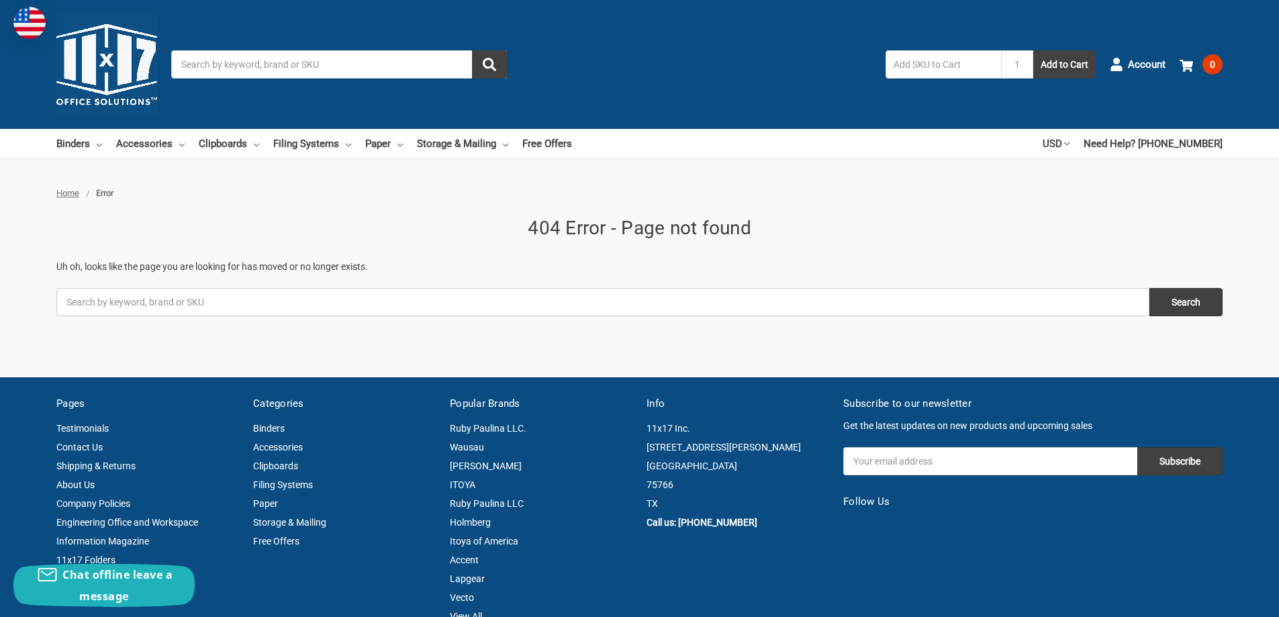
click at [117, 71] on img at bounding box center [106, 64] width 101 height 101
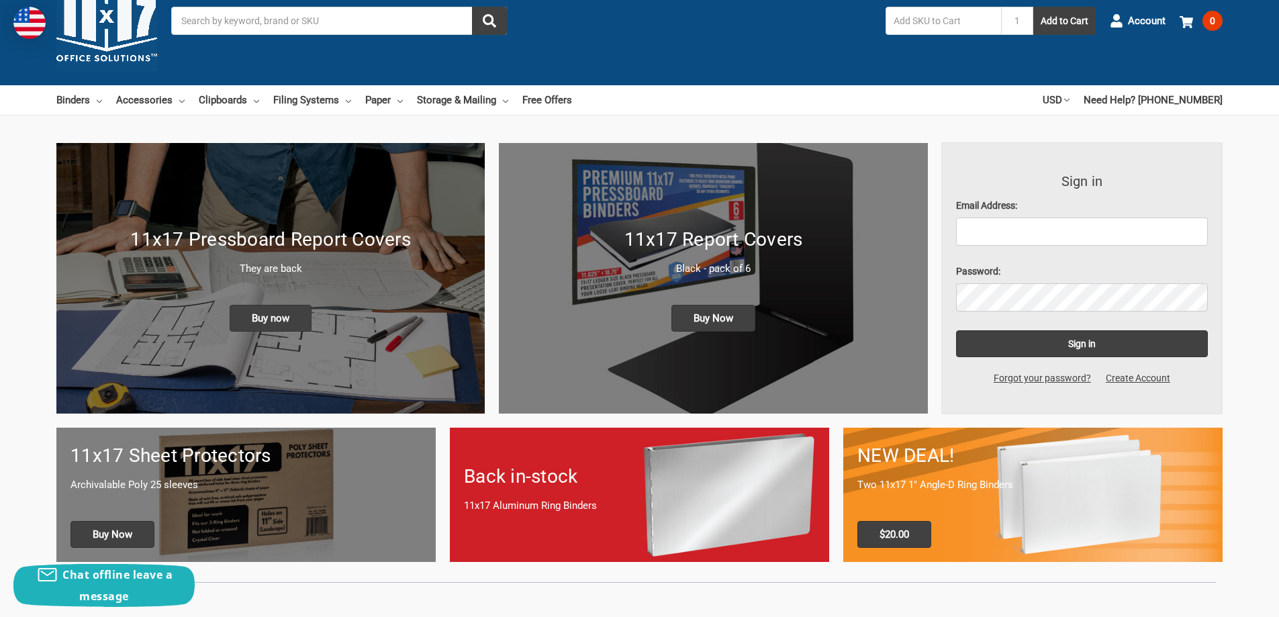
scroll to position [67, 0]
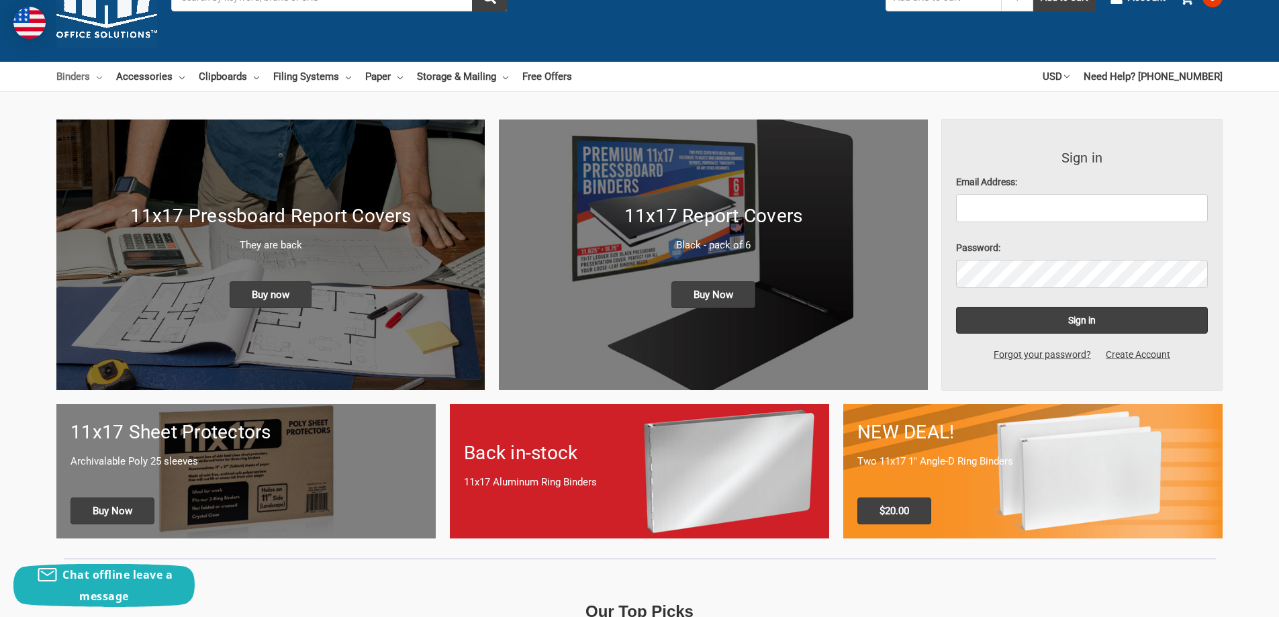
click at [100, 75] on icon at bounding box center [99, 77] width 5 height 5
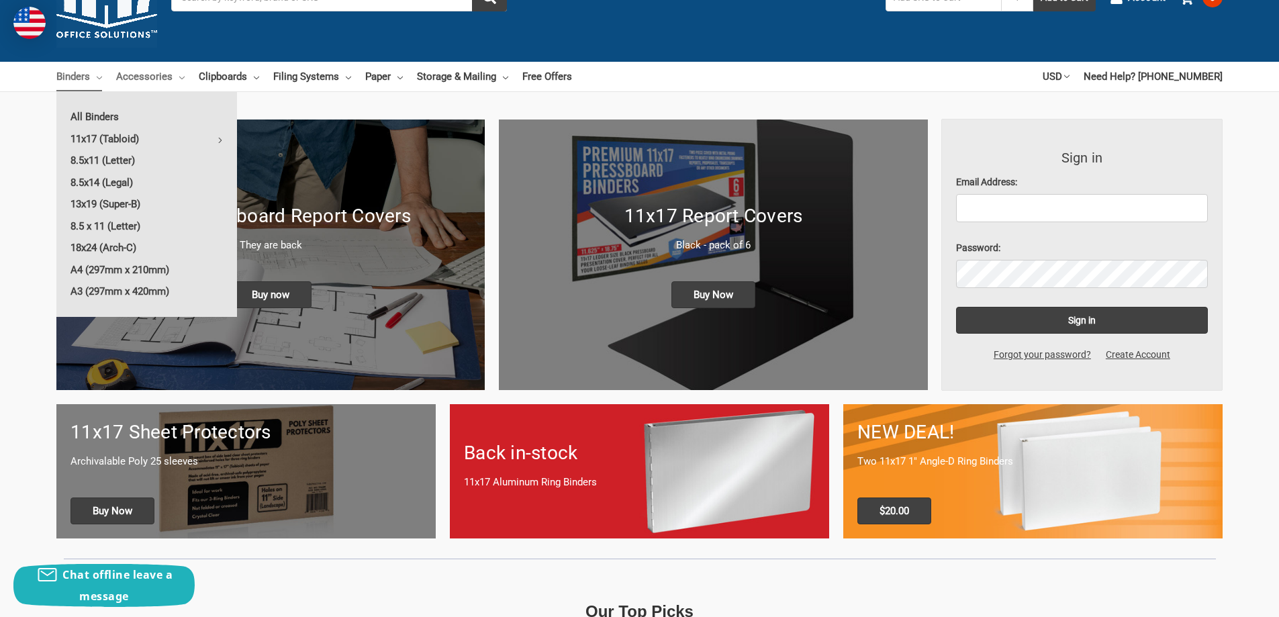
click at [179, 80] on icon at bounding box center [181, 77] width 5 height 5
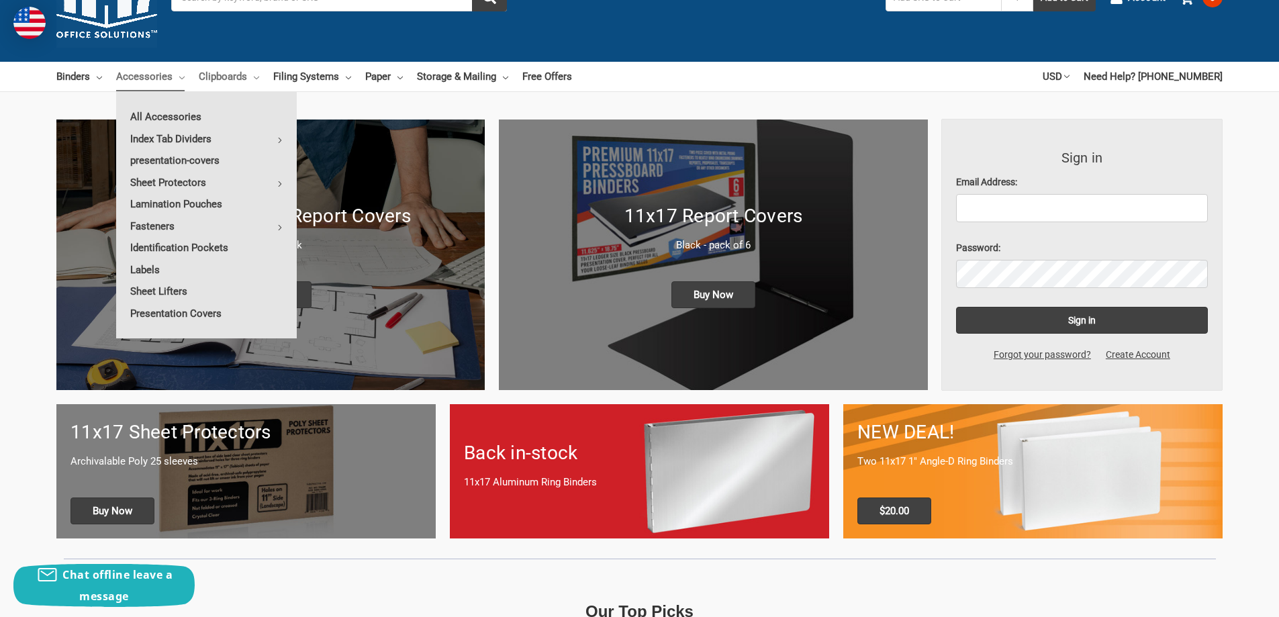
click at [248, 75] on link "Clipboards" at bounding box center [229, 77] width 60 height 30
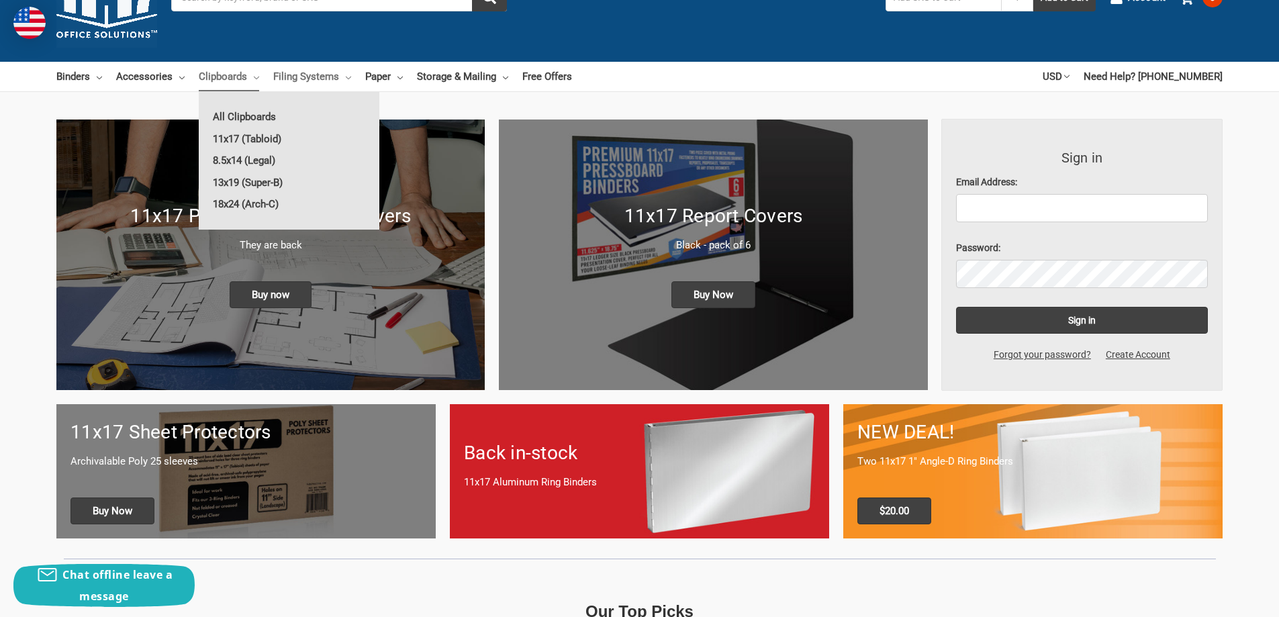
click at [338, 79] on link "Filing Systems" at bounding box center [312, 77] width 78 height 30
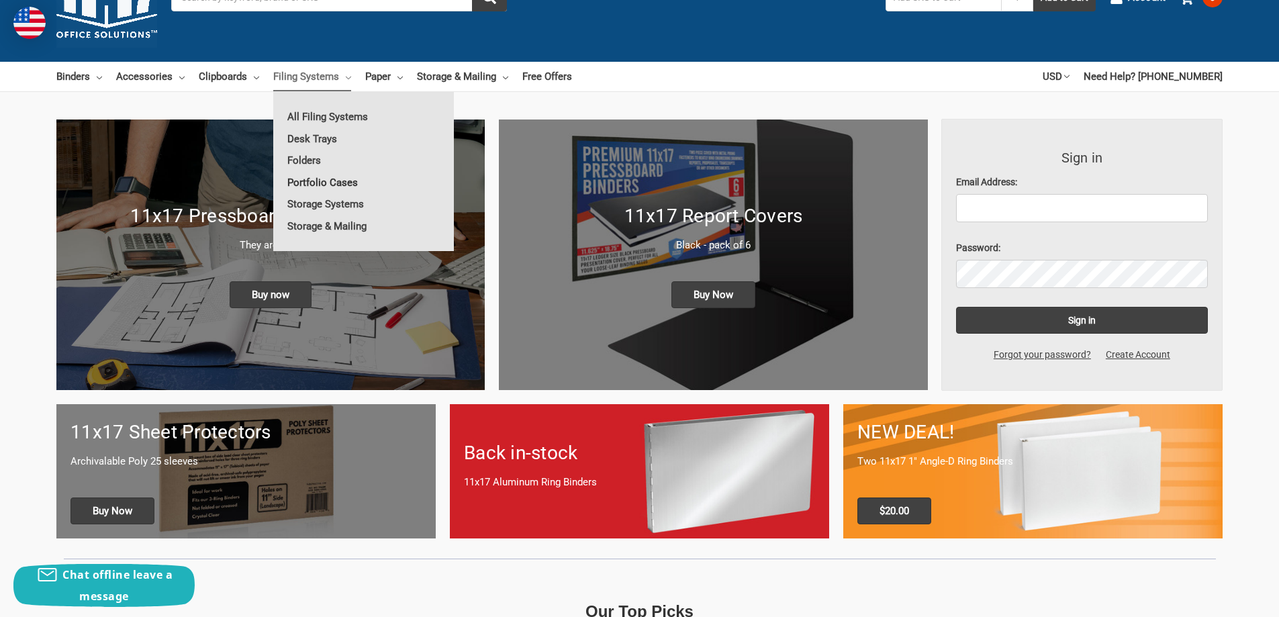
click at [327, 181] on link "Portfolio Cases" at bounding box center [363, 182] width 181 height 21
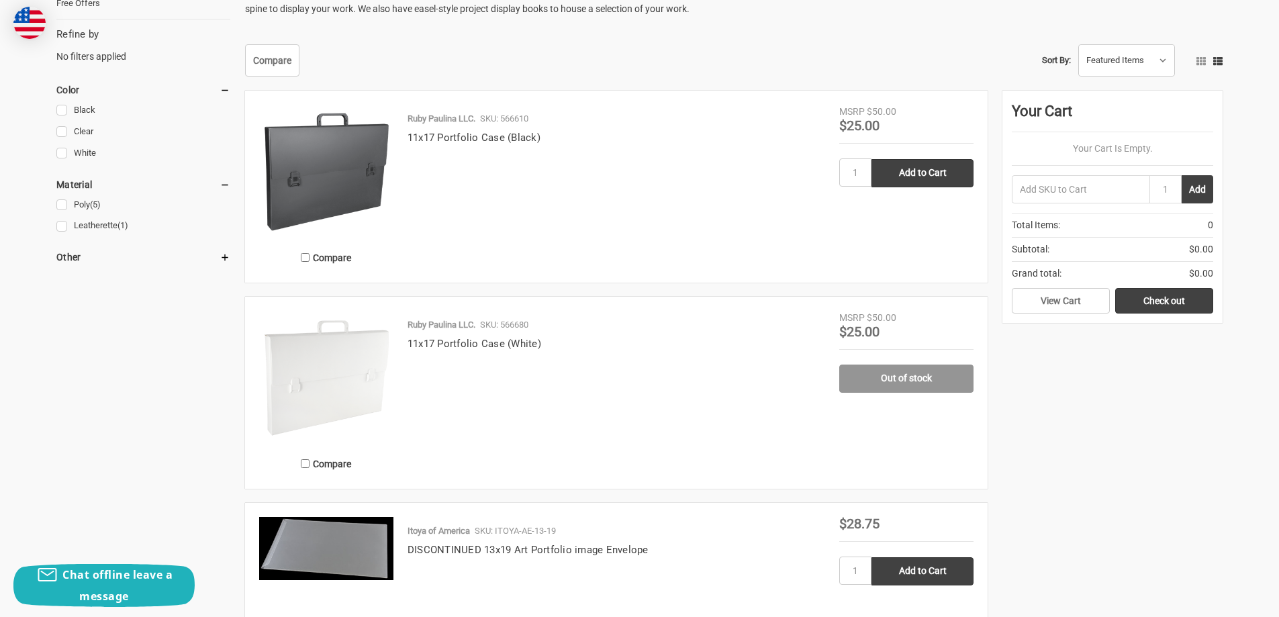
scroll to position [201, 0]
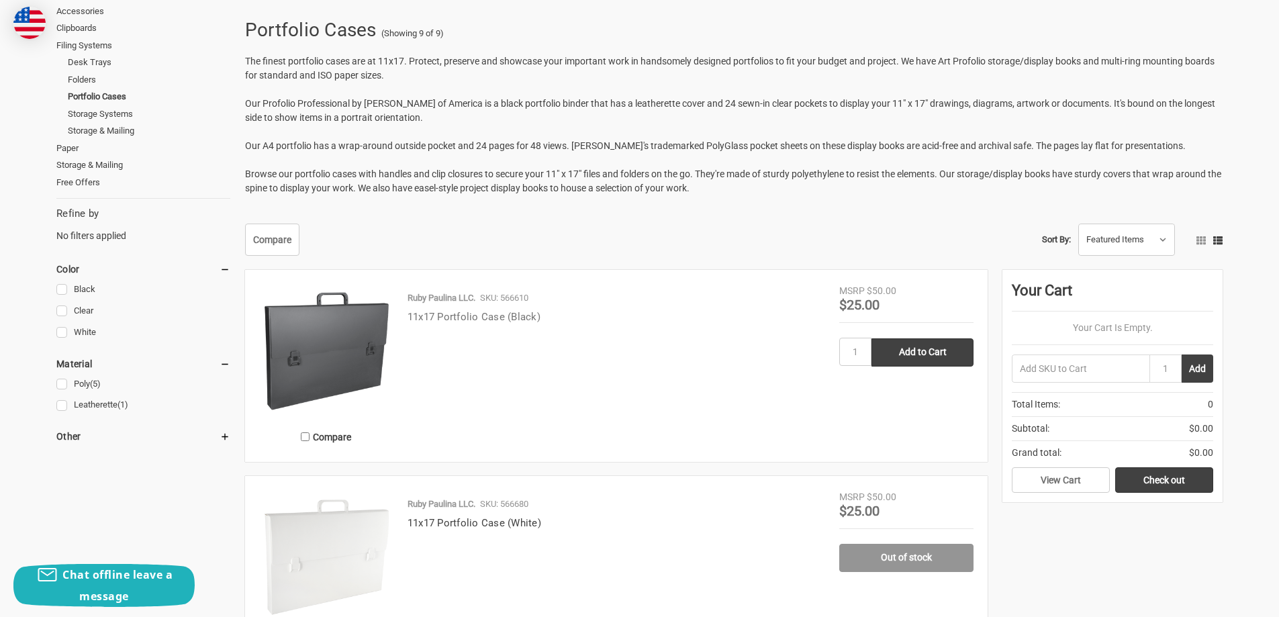
click at [463, 322] on link "11x17 Portfolio Case (Black)" at bounding box center [473, 317] width 133 height 12
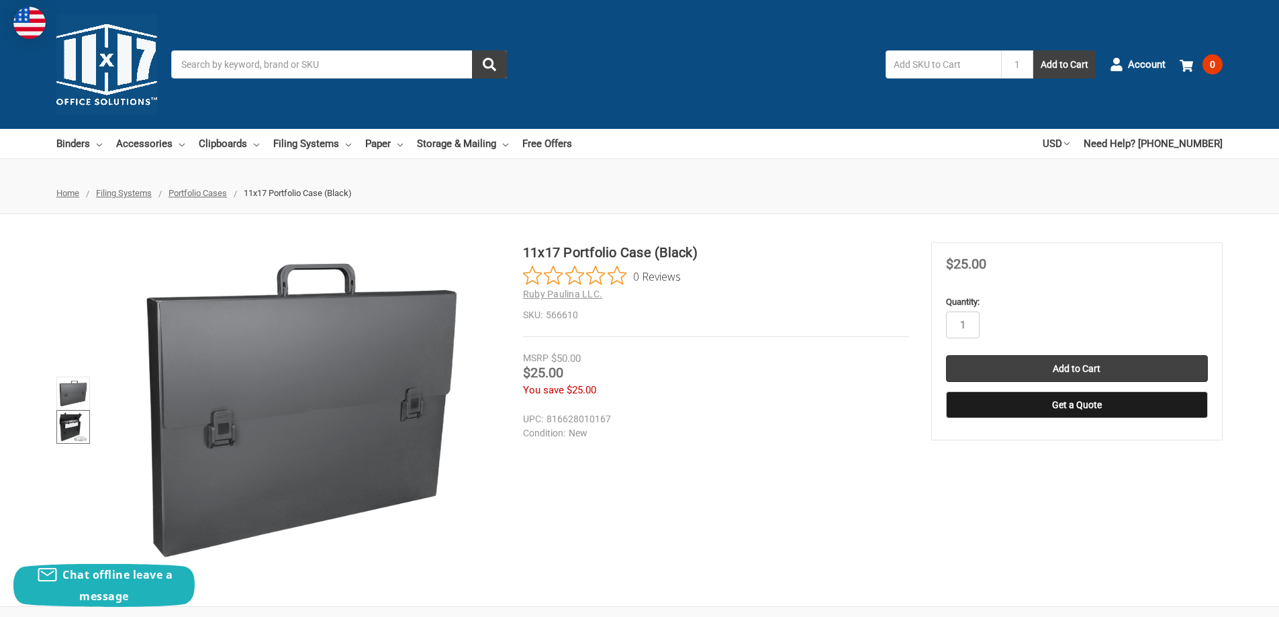
click at [83, 442] on link at bounding box center [73, 427] width 34 height 34
